Goal: Transaction & Acquisition: Purchase product/service

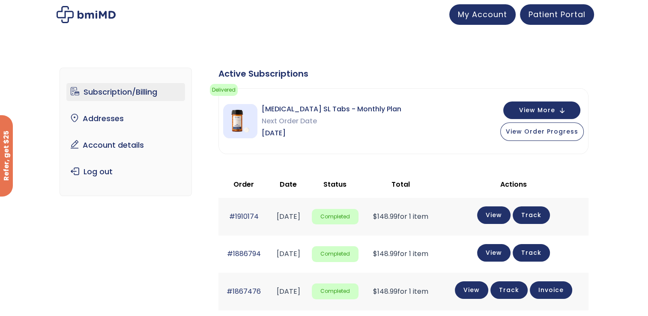
click at [113, 92] on link "Subscription/Billing" at bounding box center [125, 92] width 119 height 18
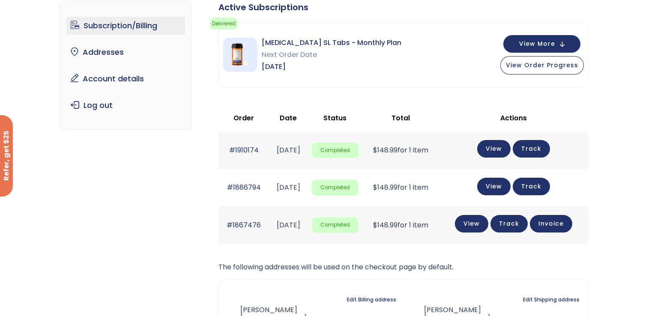
scroll to position [63, 0]
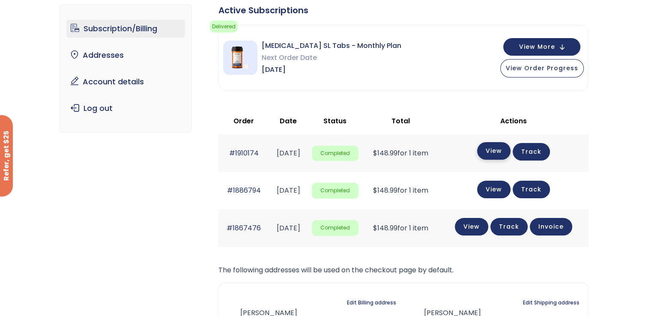
click at [502, 151] on link "View" at bounding box center [493, 151] width 33 height 18
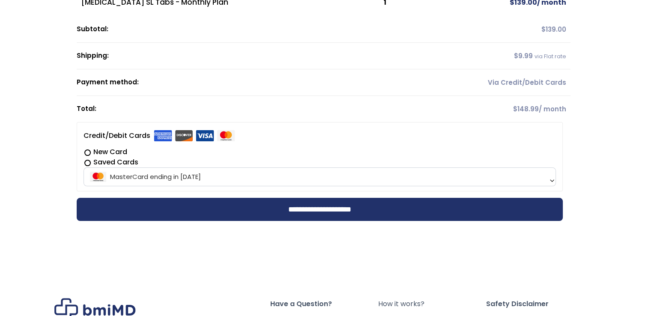
scroll to position [182, 0]
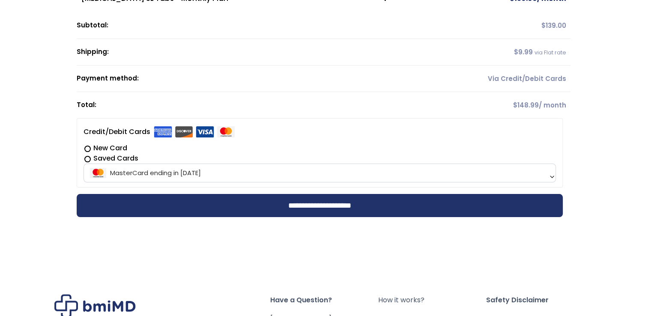
click at [87, 159] on label "Saved Cards" at bounding box center [320, 158] width 472 height 10
click at [552, 175] on b at bounding box center [552, 176] width 7 height 7
click at [87, 146] on label "New Card" at bounding box center [320, 148] width 472 height 10
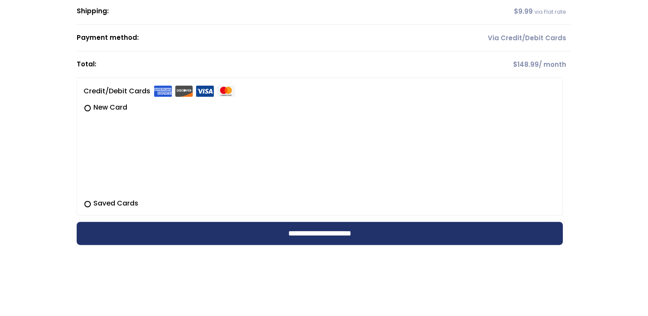
scroll to position [230, 0]
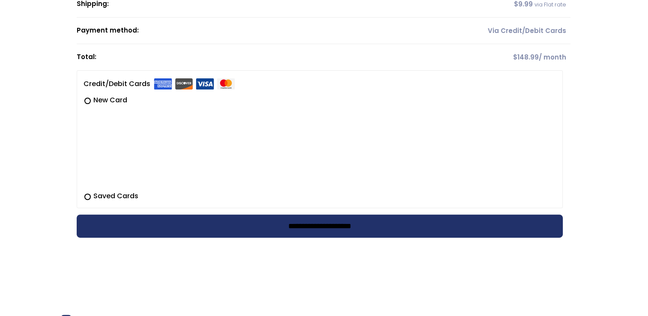
click at [314, 227] on input "**********" at bounding box center [320, 226] width 486 height 23
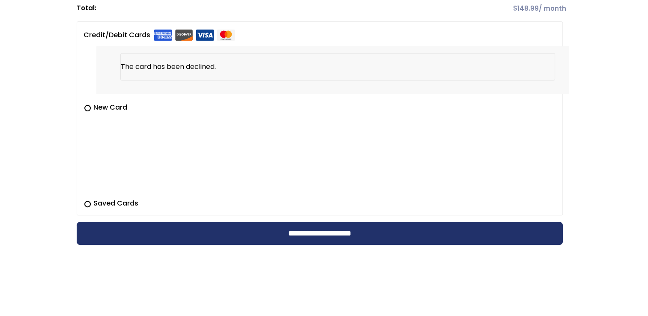
scroll to position [279, 0]
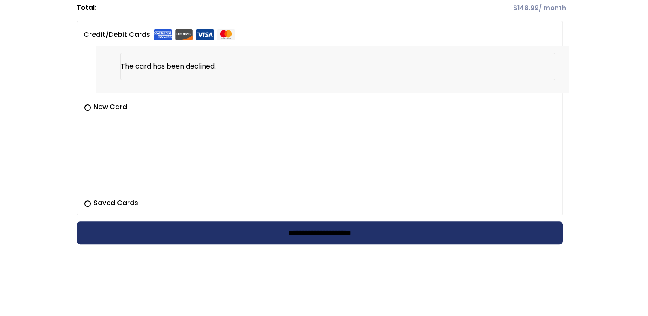
click at [305, 233] on input "**********" at bounding box center [320, 232] width 486 height 23
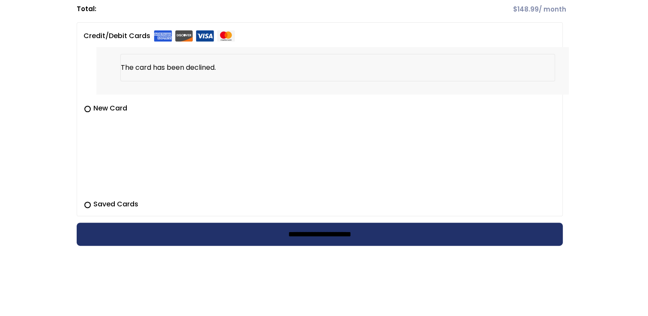
scroll to position [277, 0]
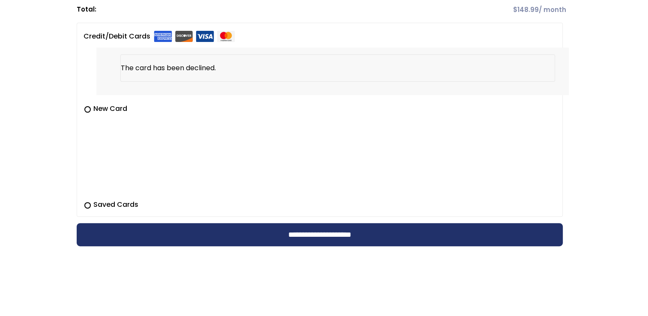
click at [87, 205] on label "Saved Cards" at bounding box center [320, 205] width 472 height 10
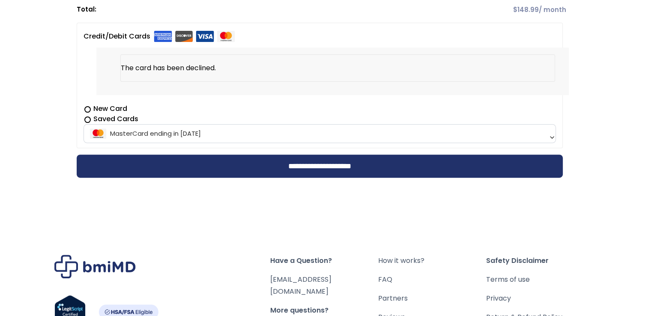
click at [87, 106] on label "New Card" at bounding box center [320, 109] width 472 height 10
